Goal: Task Accomplishment & Management: Complete application form

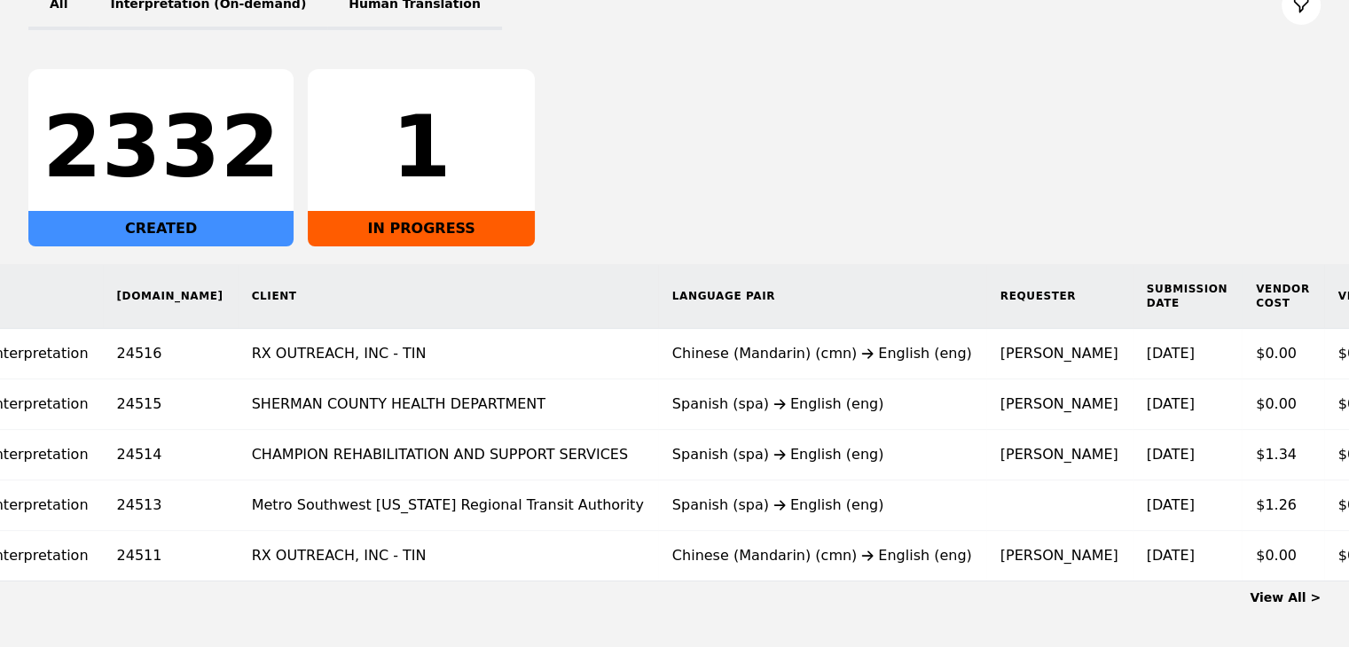
scroll to position [0, 195]
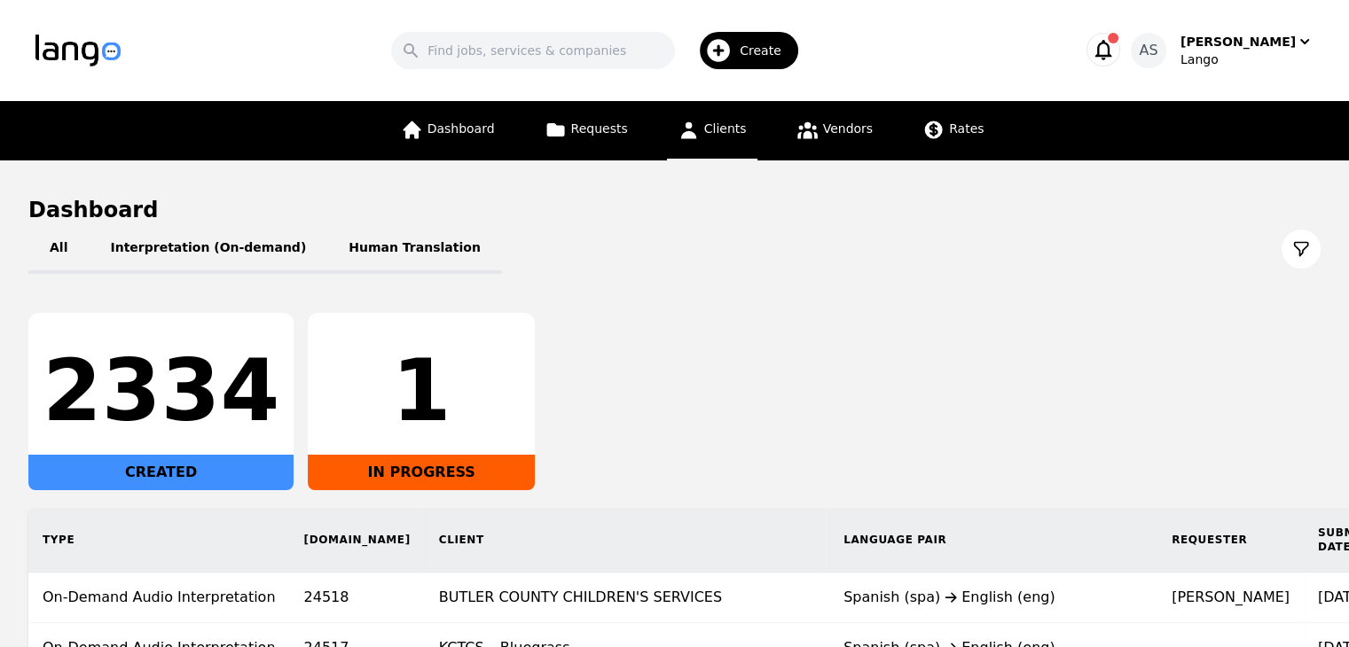
click at [719, 131] on span "Clients" at bounding box center [725, 129] width 43 height 14
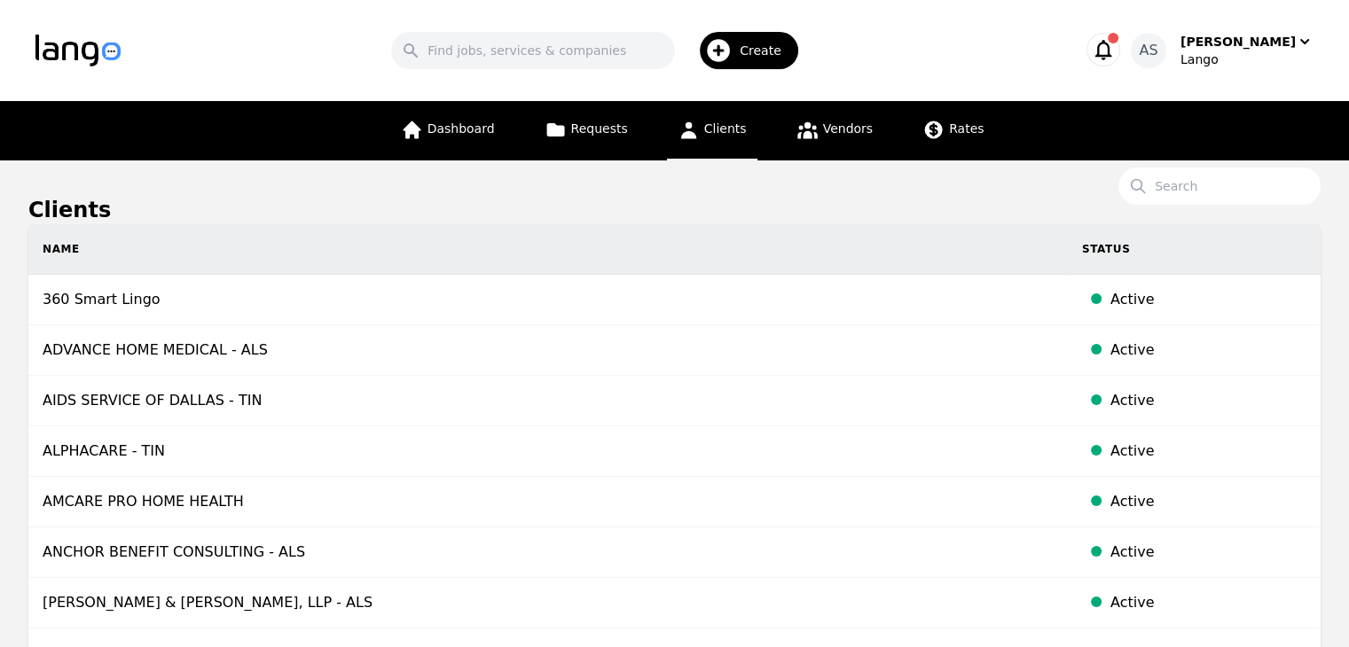
click at [765, 56] on span "Create" at bounding box center [767, 51] width 54 height 18
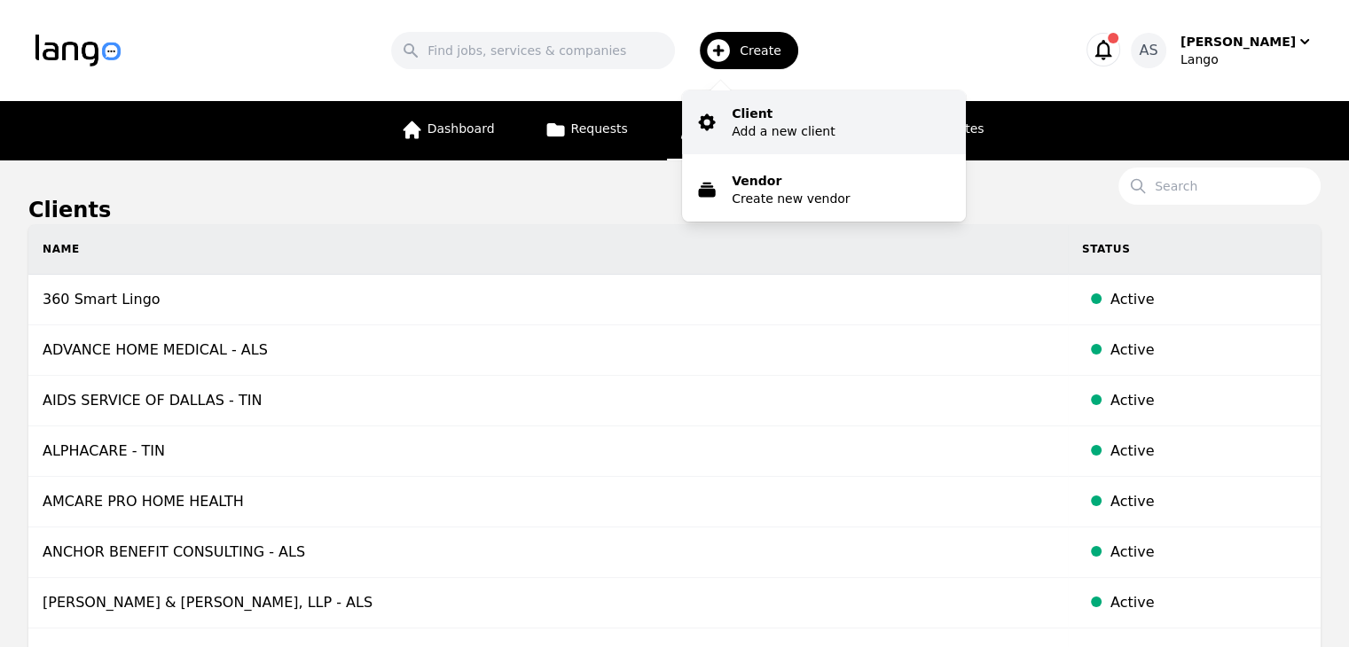
click at [777, 128] on p "Add a new client" at bounding box center [783, 131] width 103 height 18
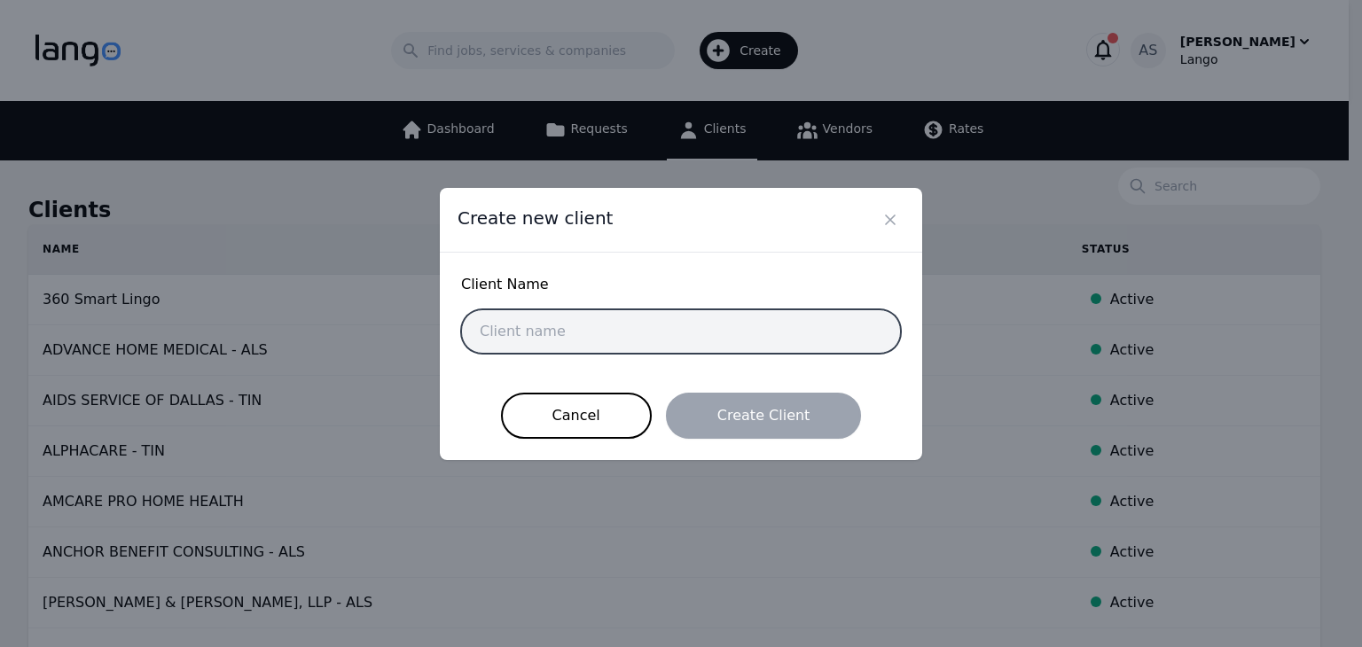
click at [527, 335] on input "text" at bounding box center [681, 332] width 440 height 44
paste input "Pima Lung & Sleep, PC"
type input "Pima Lung & Sleep, PC"
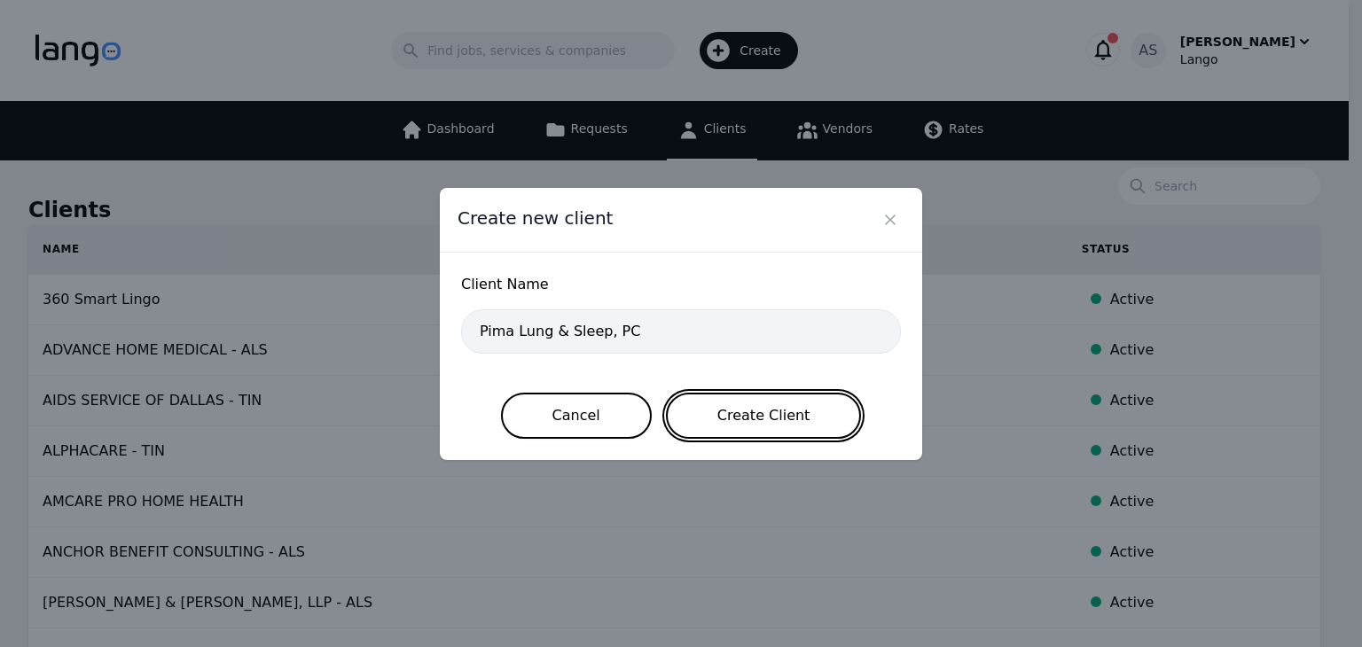
click at [763, 409] on button "Create Client" at bounding box center [764, 416] width 196 height 46
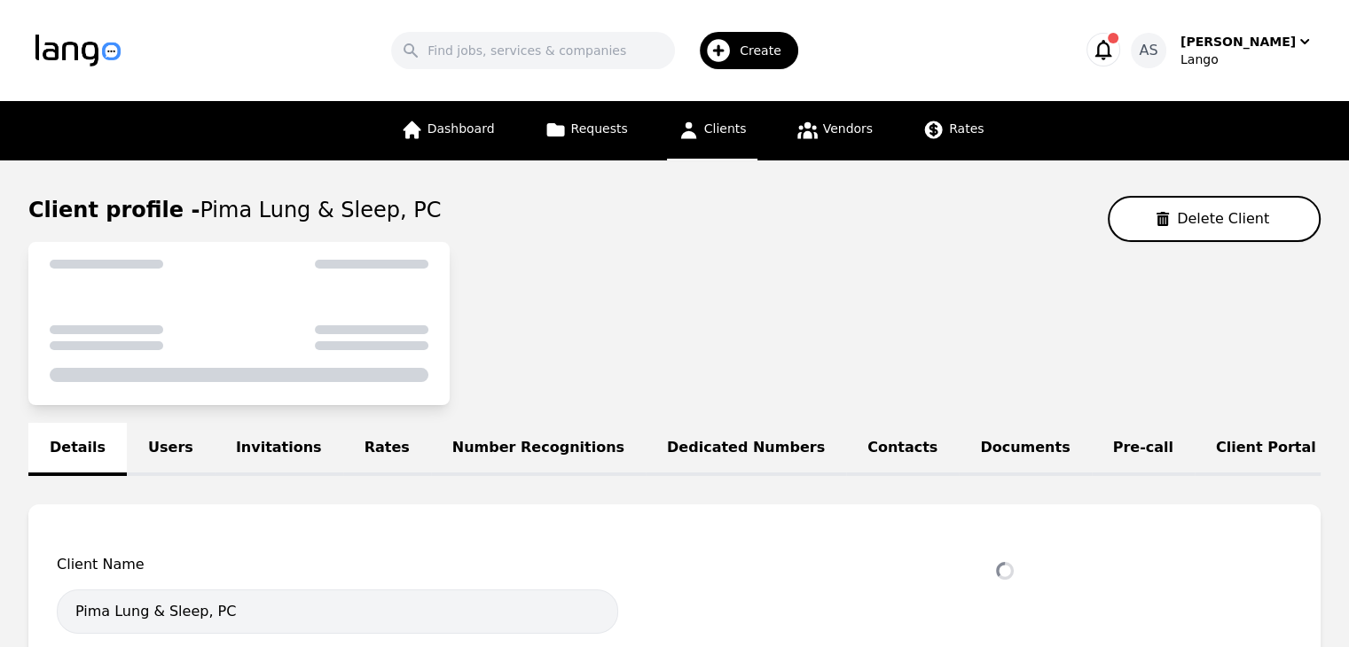
select select "active"
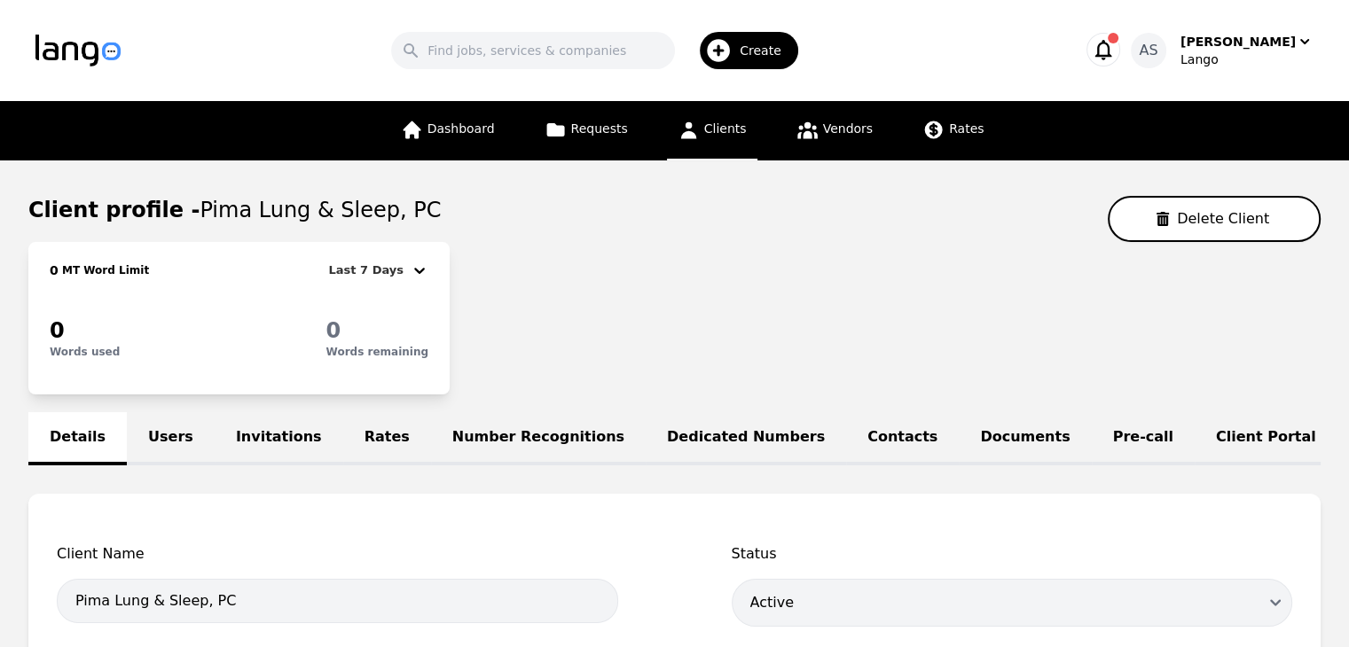
drag, startPoint x: 167, startPoint y: 450, endPoint x: 173, endPoint y: 441, distance: 10.8
click at [167, 448] on link "Users" at bounding box center [171, 438] width 88 height 53
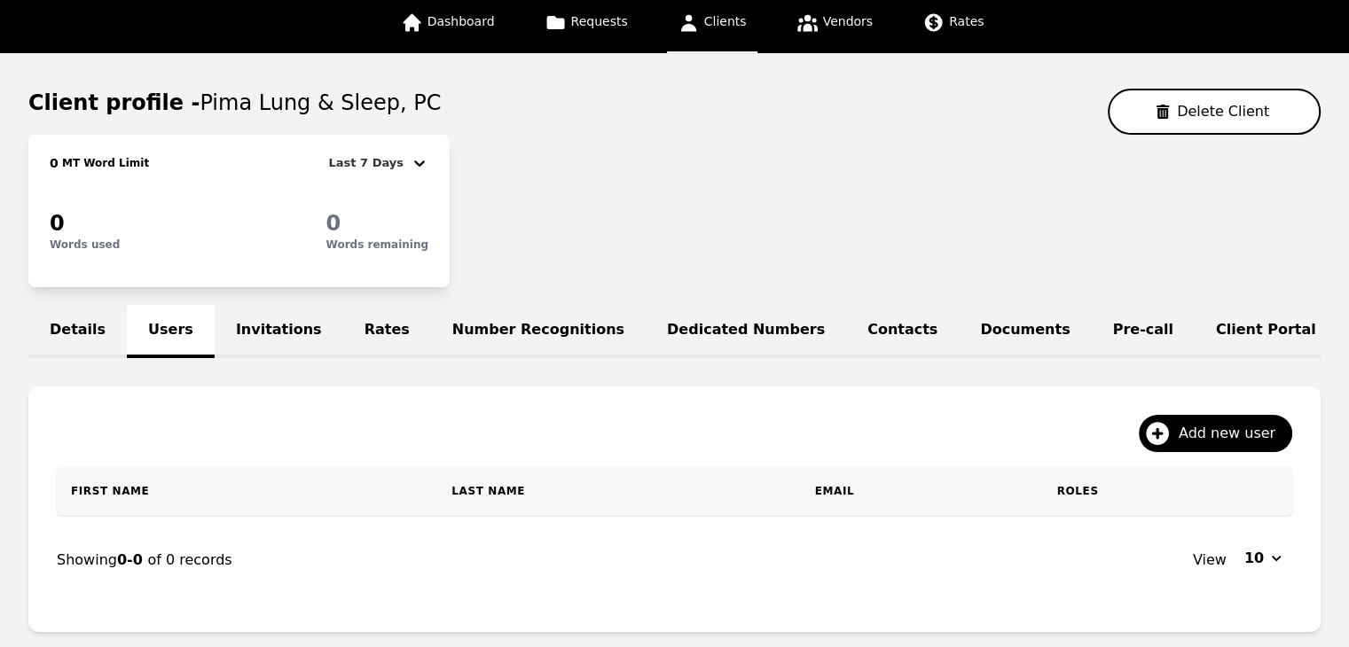
scroll to position [234, 0]
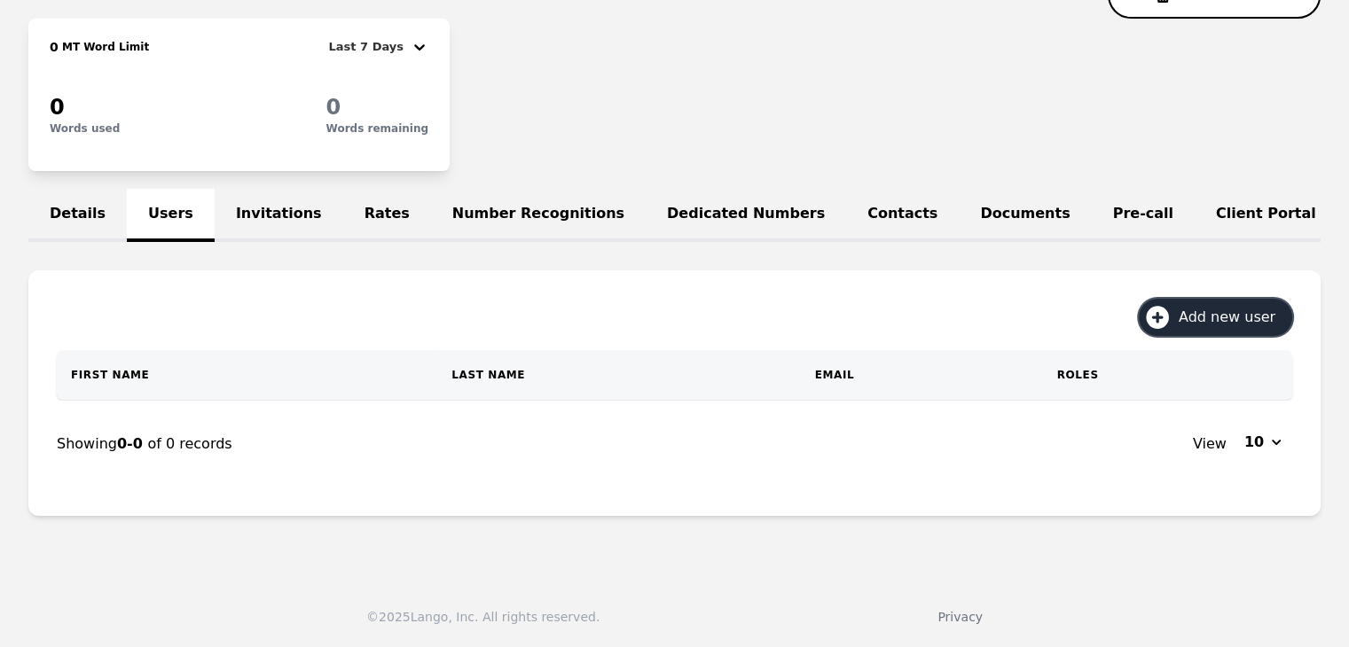
click at [1228, 320] on span "Add new user" at bounding box center [1233, 317] width 109 height 21
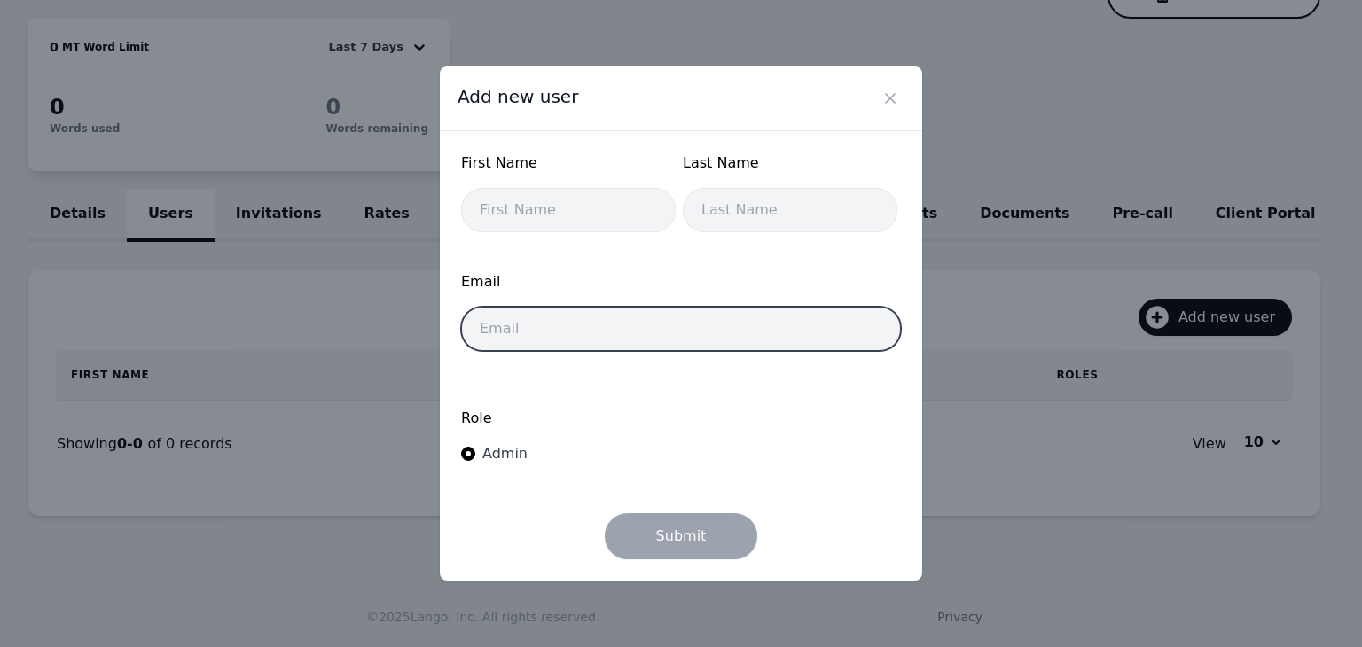
click at [661, 338] on input "email" at bounding box center [681, 329] width 440 height 44
paste input "[PERSON_NAME][EMAIL_ADDRESS][DOMAIN_NAME]"
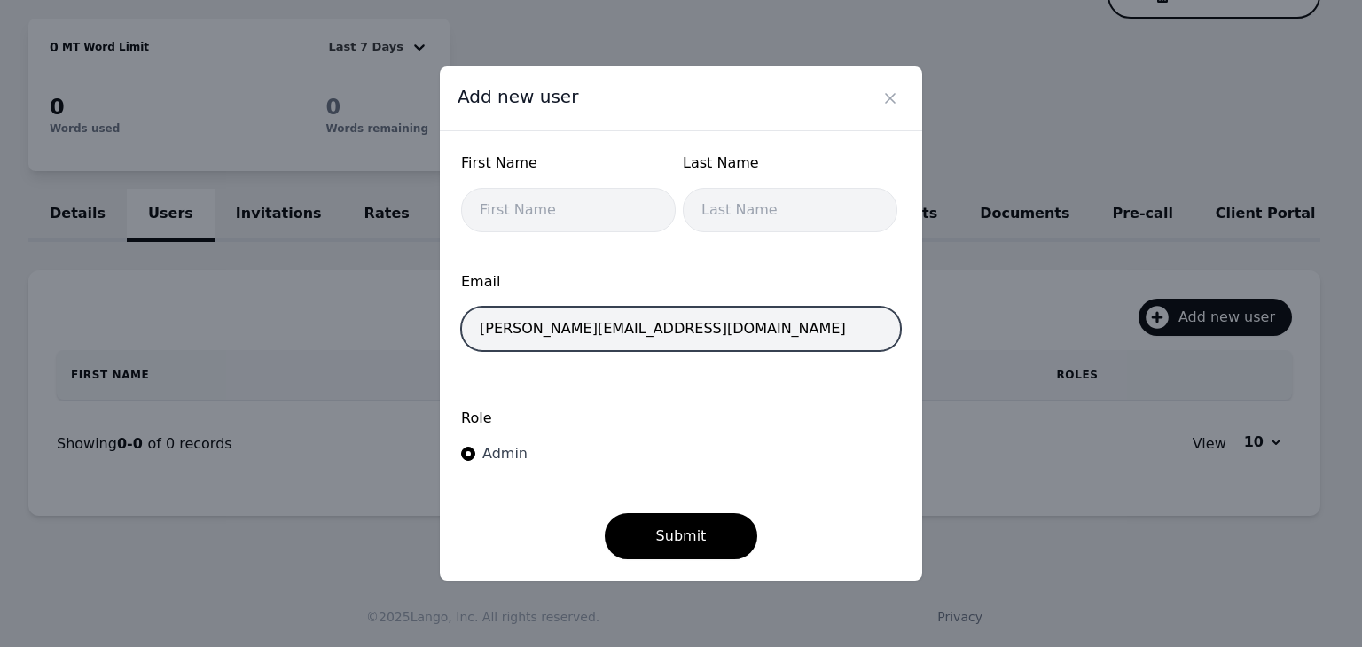
type input "[PERSON_NAME][EMAIL_ADDRESS][DOMAIN_NAME]"
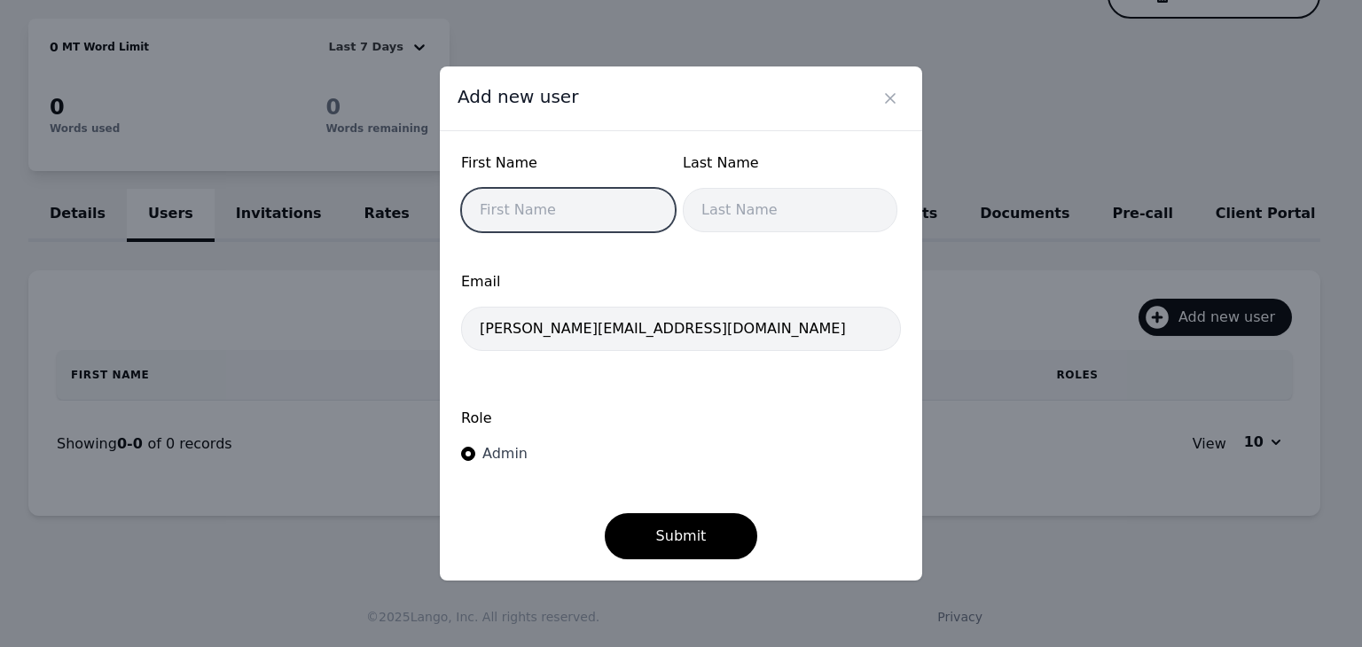
click at [504, 205] on input "text" at bounding box center [568, 210] width 215 height 44
type input "Sameera"
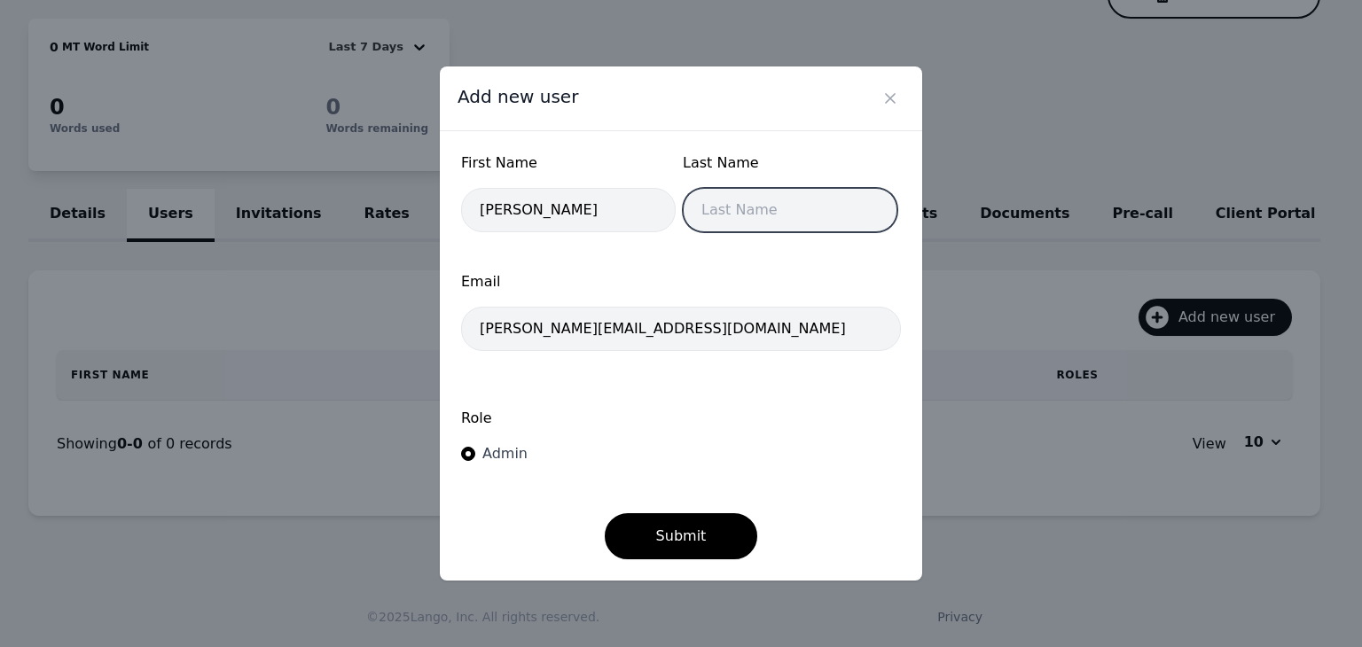
click at [815, 208] on input "text" at bounding box center [790, 210] width 215 height 44
type input "Puri"
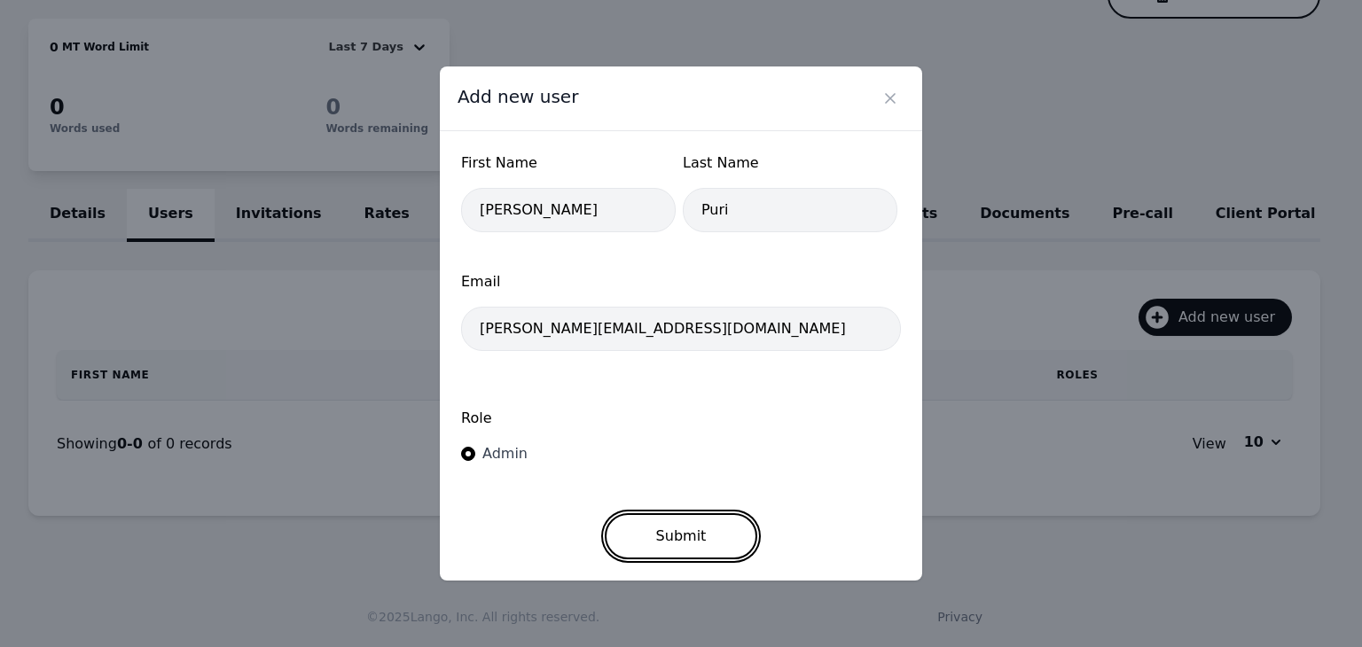
click at [681, 528] on button "Submit" at bounding box center [681, 536] width 153 height 46
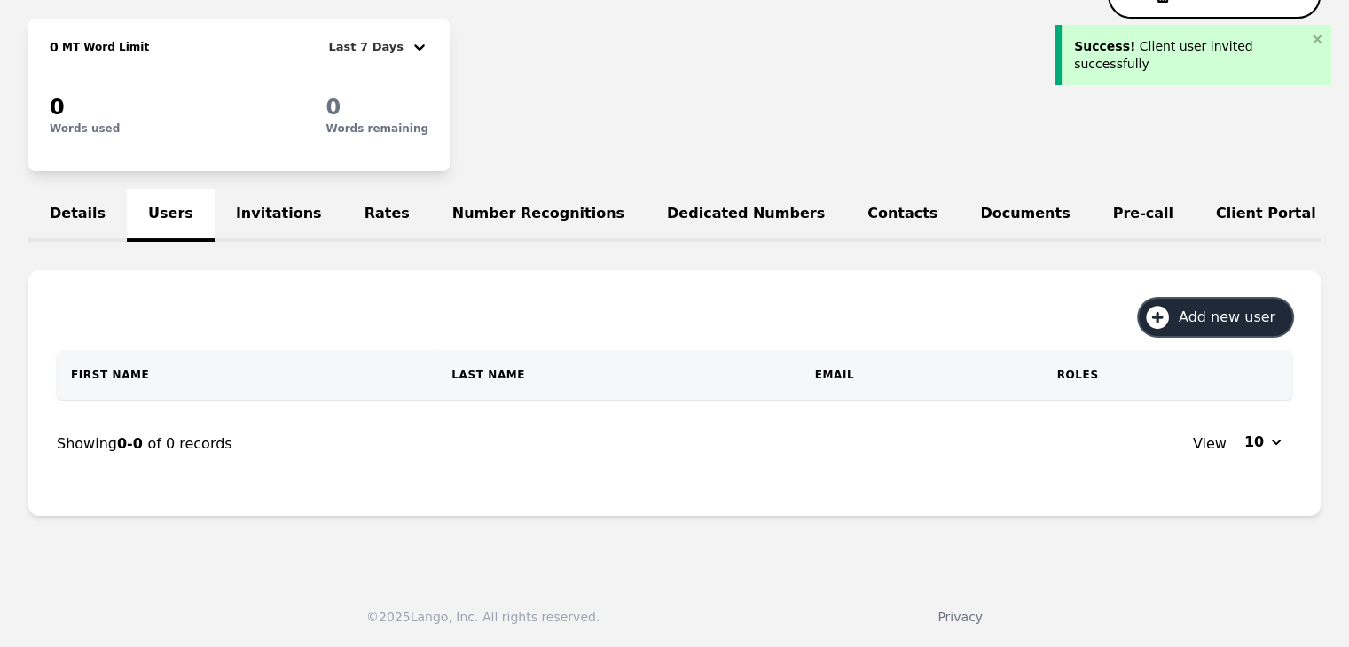
scroll to position [0, 0]
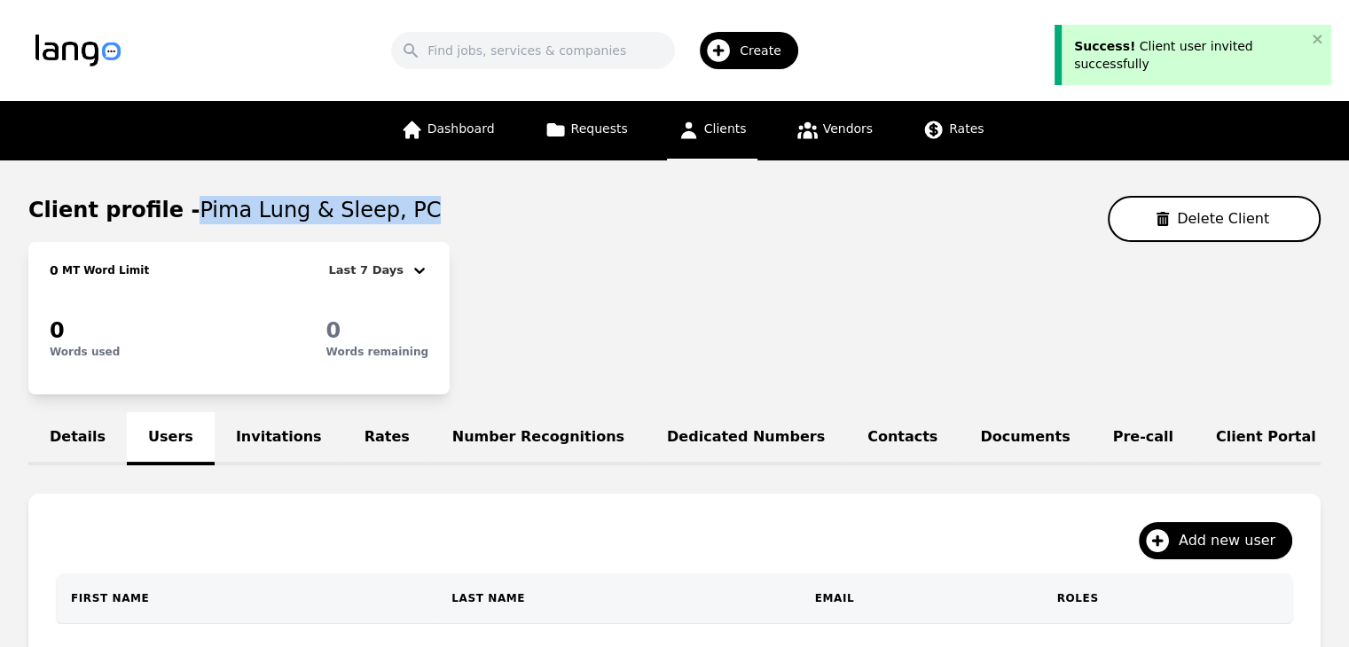
drag, startPoint x: 179, startPoint y: 206, endPoint x: 399, endPoint y: 198, distance: 220.1
click at [399, 198] on div "Client profile - Pima Lung & Sleep, PC Delete Client" at bounding box center [674, 219] width 1292 height 46
copy span "Pima Lung & Sleep, PC"
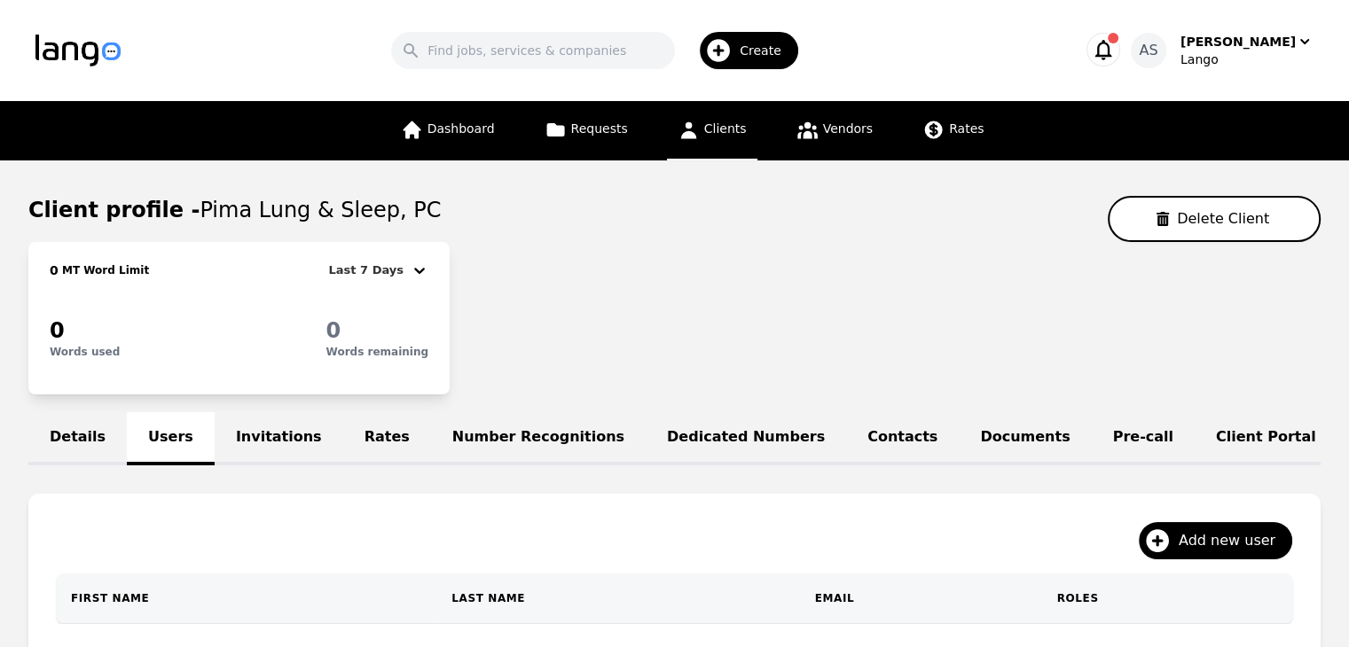
click at [511, 310] on div "0 MT Word Limit Last 7 Days 0 Words used 0 Words remaining" at bounding box center [674, 318] width 1292 height 153
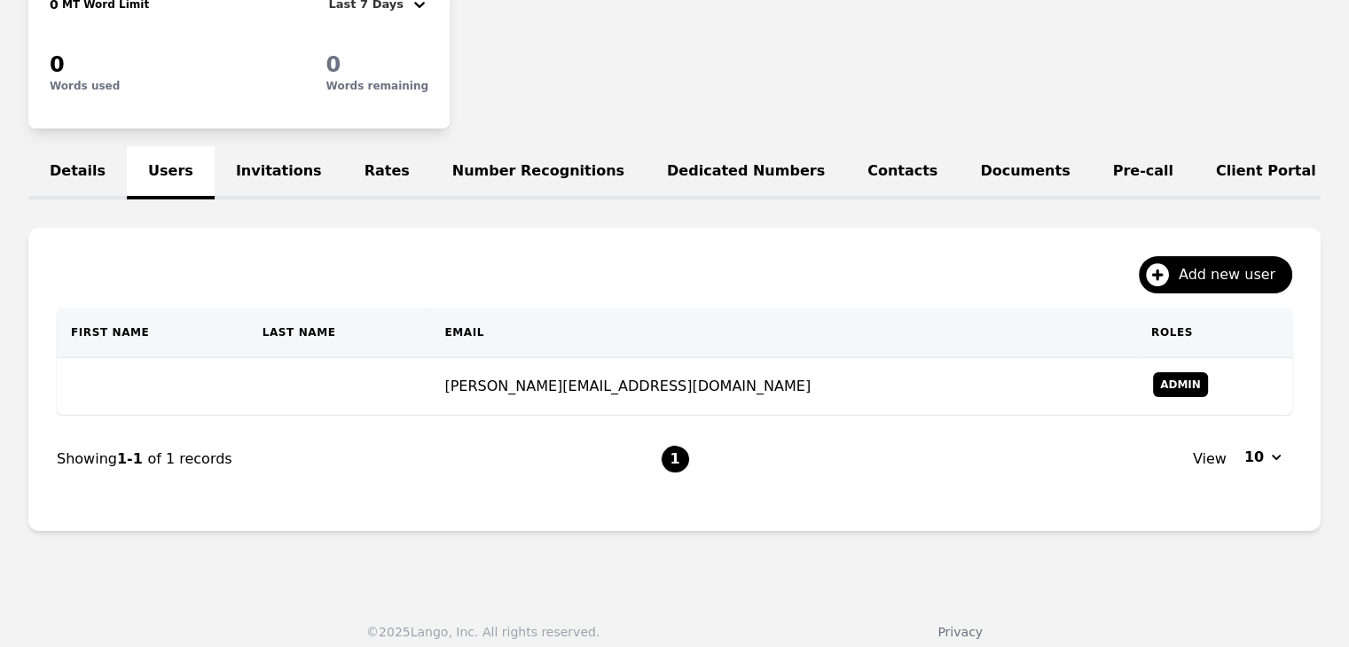
click at [255, 183] on link "Invitations" at bounding box center [279, 172] width 129 height 53
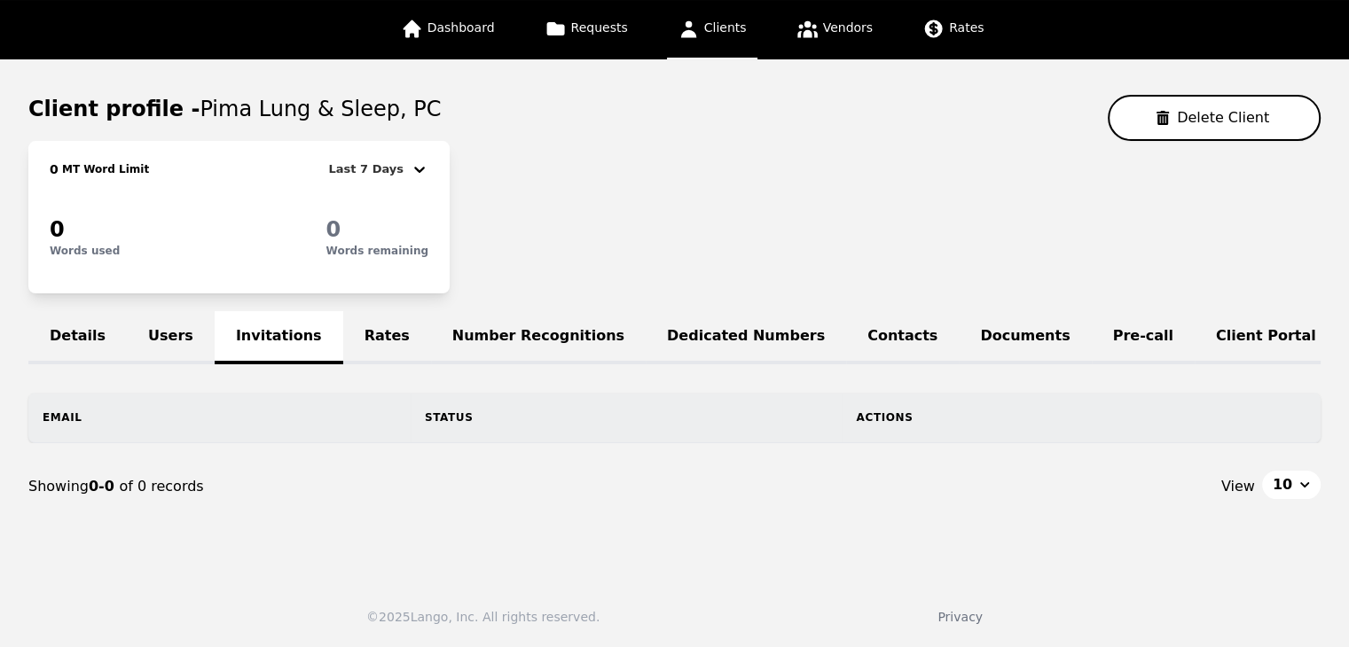
scroll to position [162, 0]
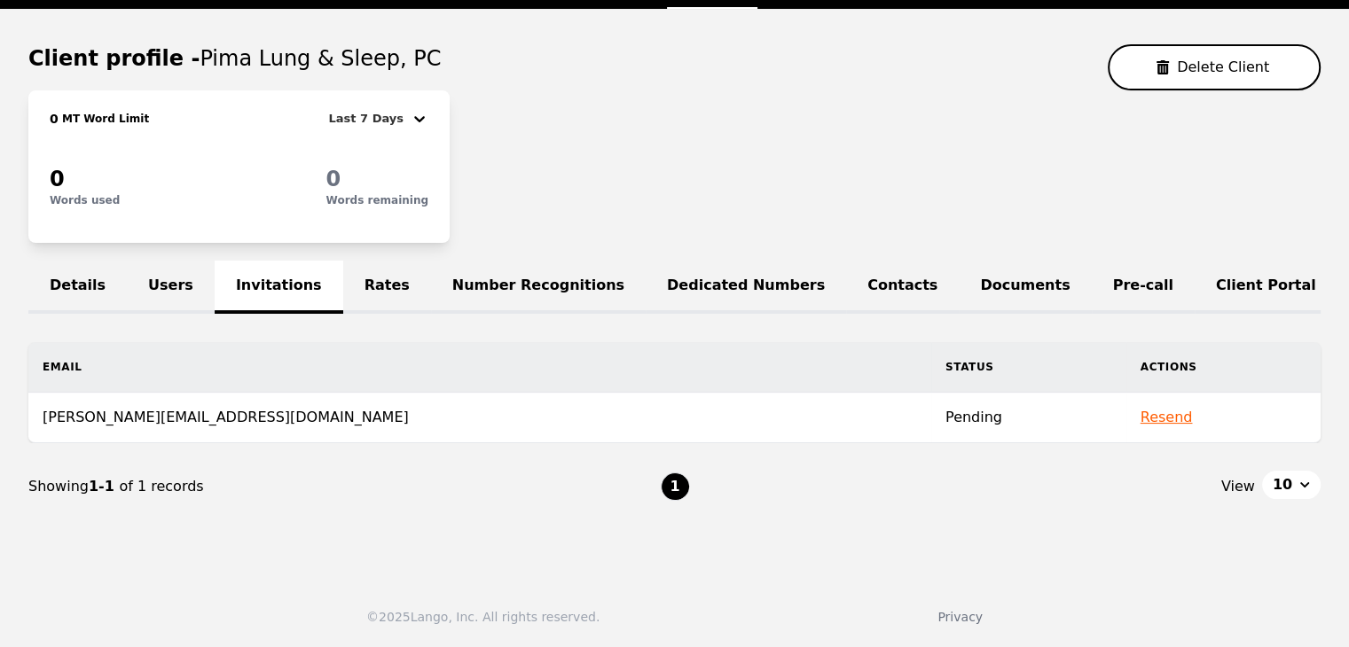
click at [139, 331] on div "Details Users Invitations Rates Number Recognitions Dedicated Numbers Contacts …" at bounding box center [674, 396] width 1292 height 270
click at [181, 274] on link "Users" at bounding box center [171, 287] width 88 height 53
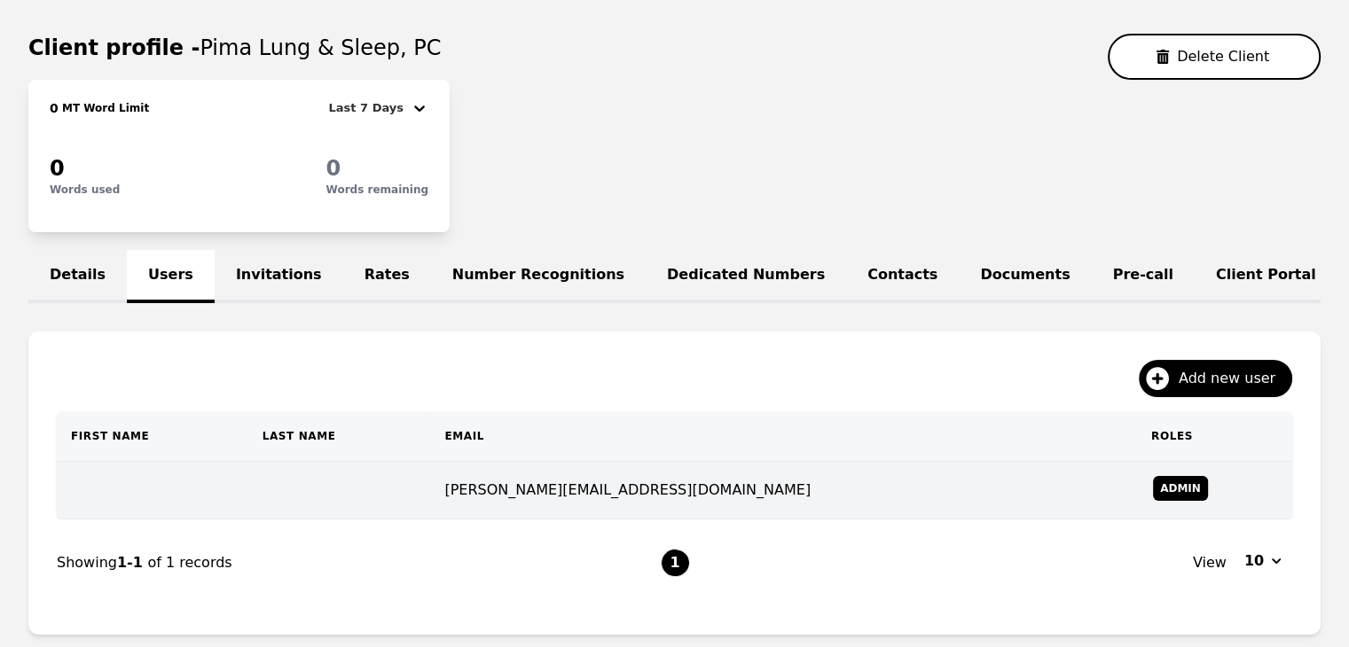
click at [341, 492] on td at bounding box center [339, 491] width 183 height 58
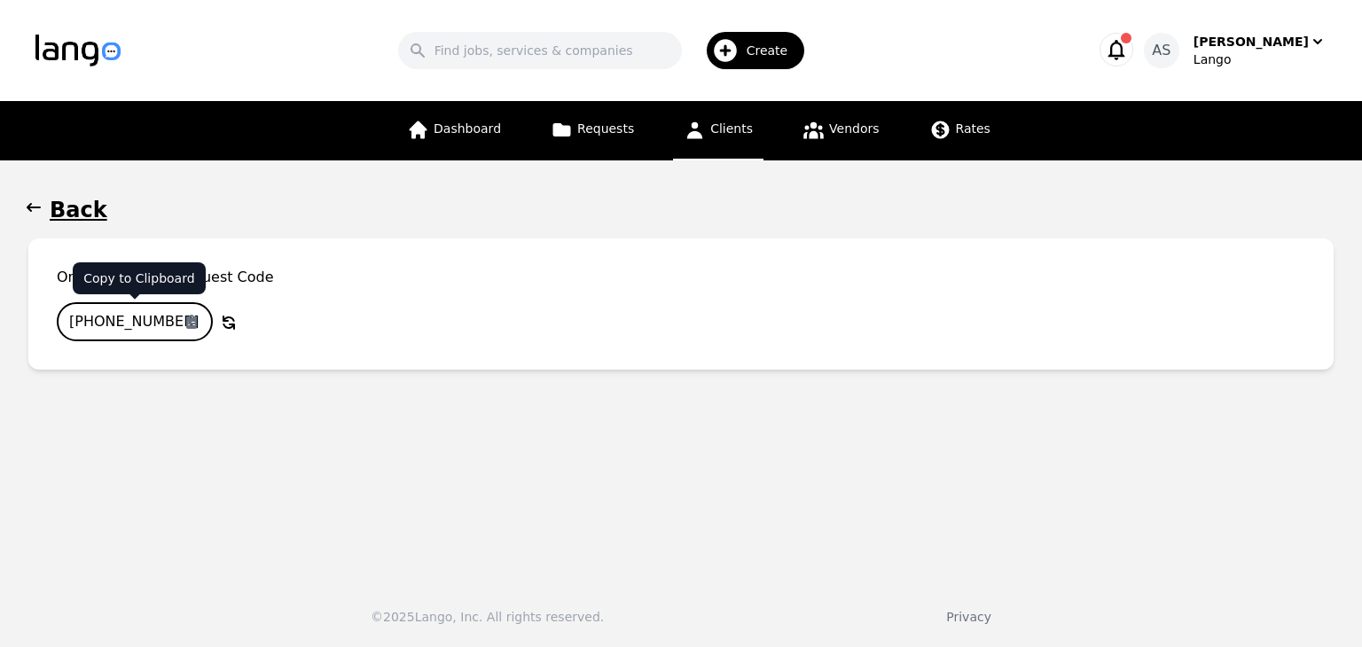
click at [149, 317] on input "[PHONE_NUMBER]" at bounding box center [135, 321] width 156 height 39
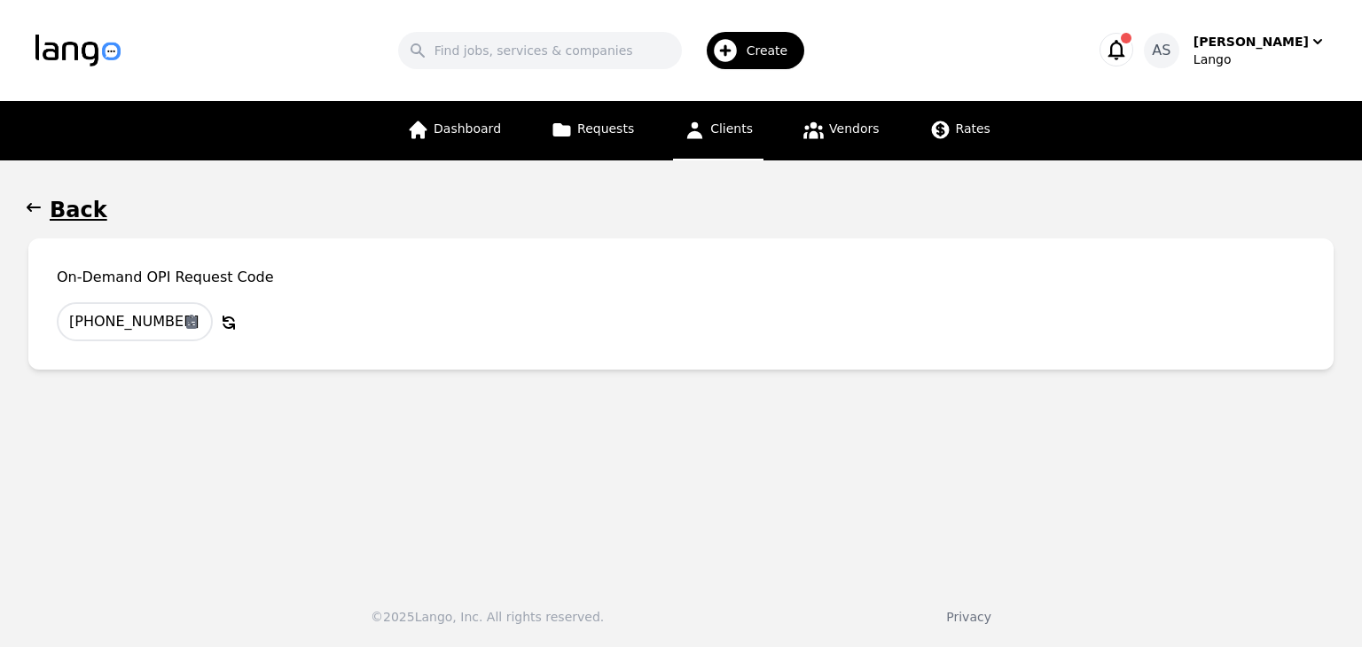
click at [32, 212] on icon "button" at bounding box center [34, 208] width 18 height 18
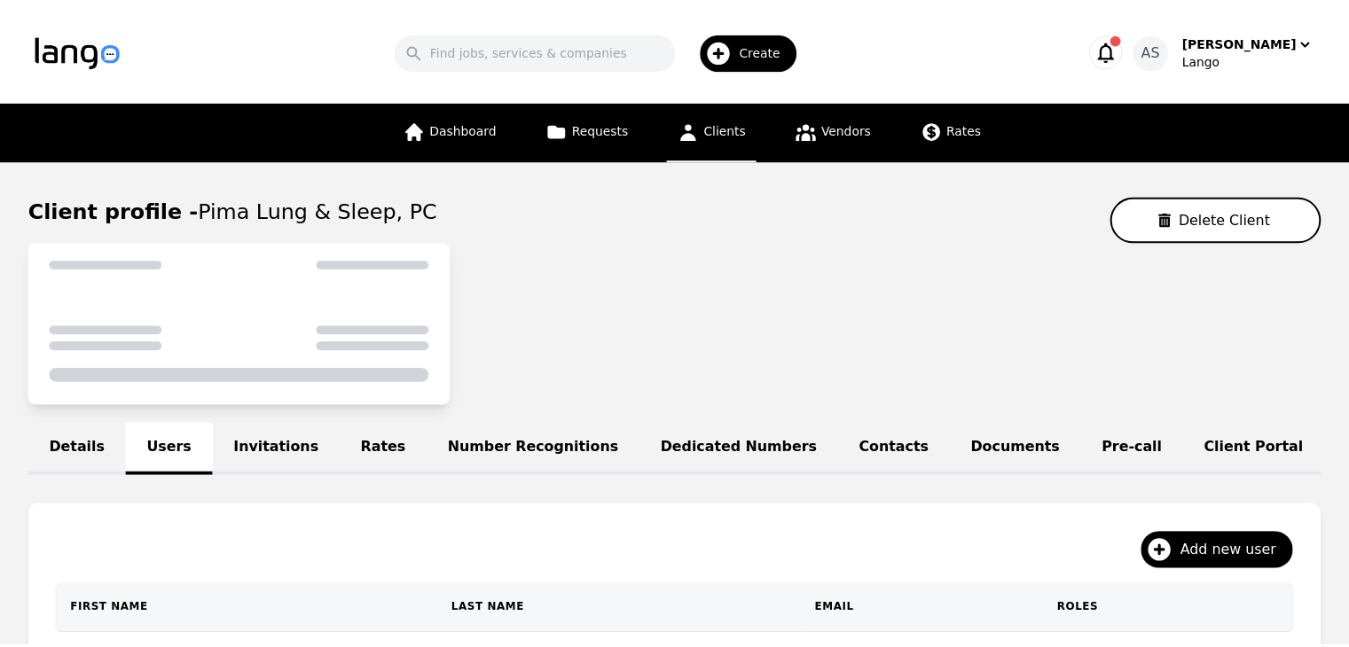
scroll to position [162, 0]
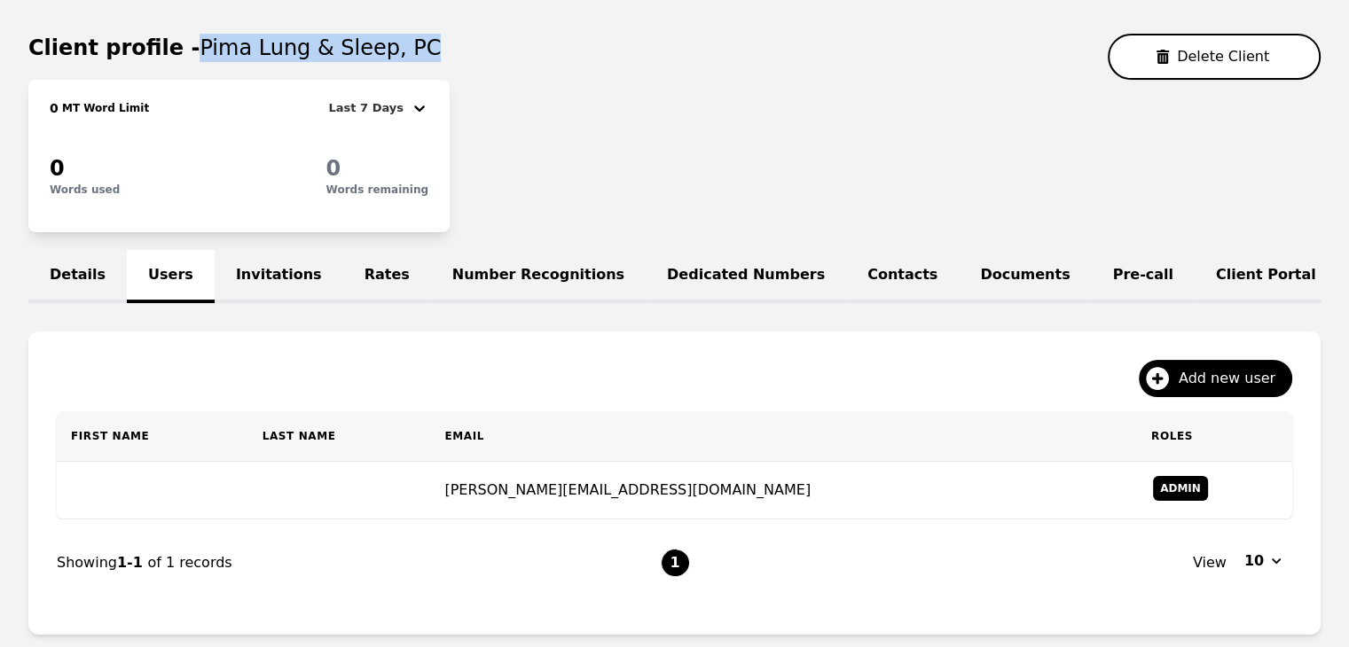
drag, startPoint x: 181, startPoint y: 48, endPoint x: 466, endPoint y: 52, distance: 285.6
click at [466, 52] on div "Client profile - Pima Lung & Sleep, PC Delete Client" at bounding box center [674, 57] width 1292 height 46
copy span "Pima Lung & Sleep, PC"
